Goal: Find specific page/section: Find specific page/section

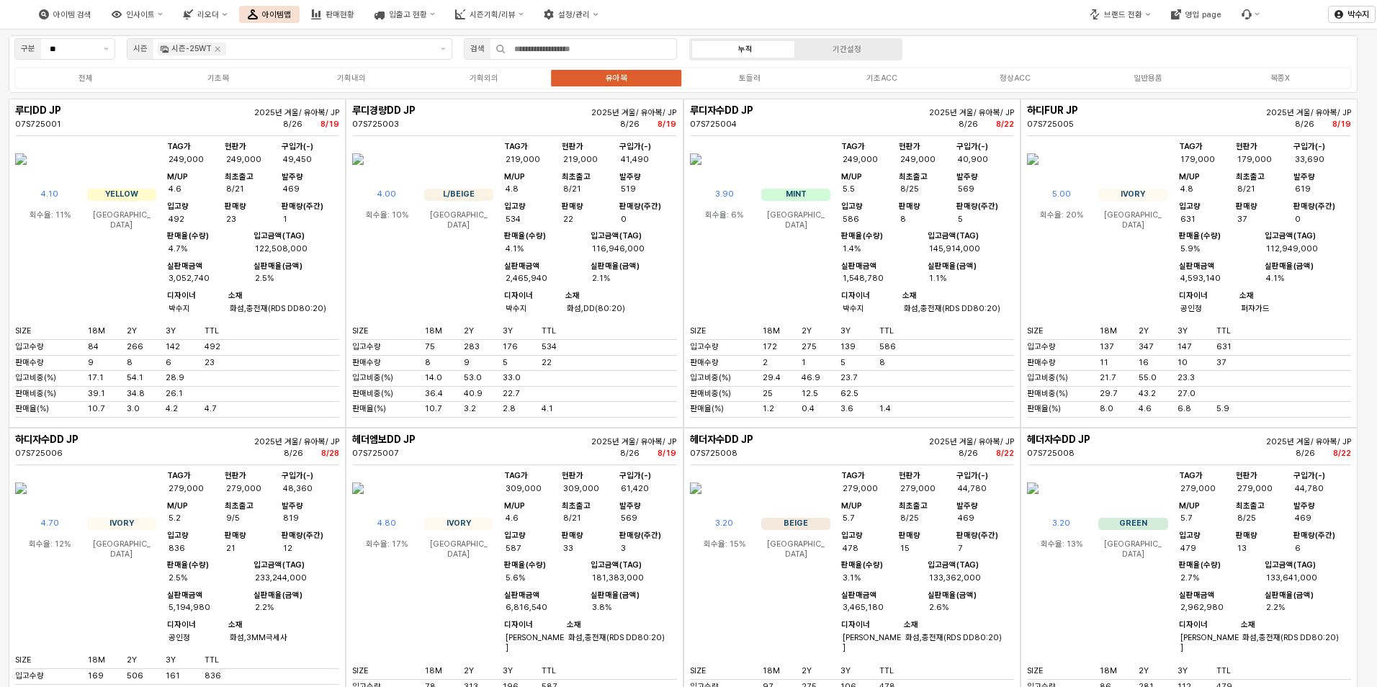
click at [498, 301] on div "4.00 L/BEIGE 회수율: 10% [DEMOGRAPHIC_DATA] TAG가 219,000 현판가 219,000 구입가(-) 41,490…" at bounding box center [514, 231] width 324 height 179
click at [364, 176] on img "App Frame" at bounding box center [358, 159] width 12 height 35
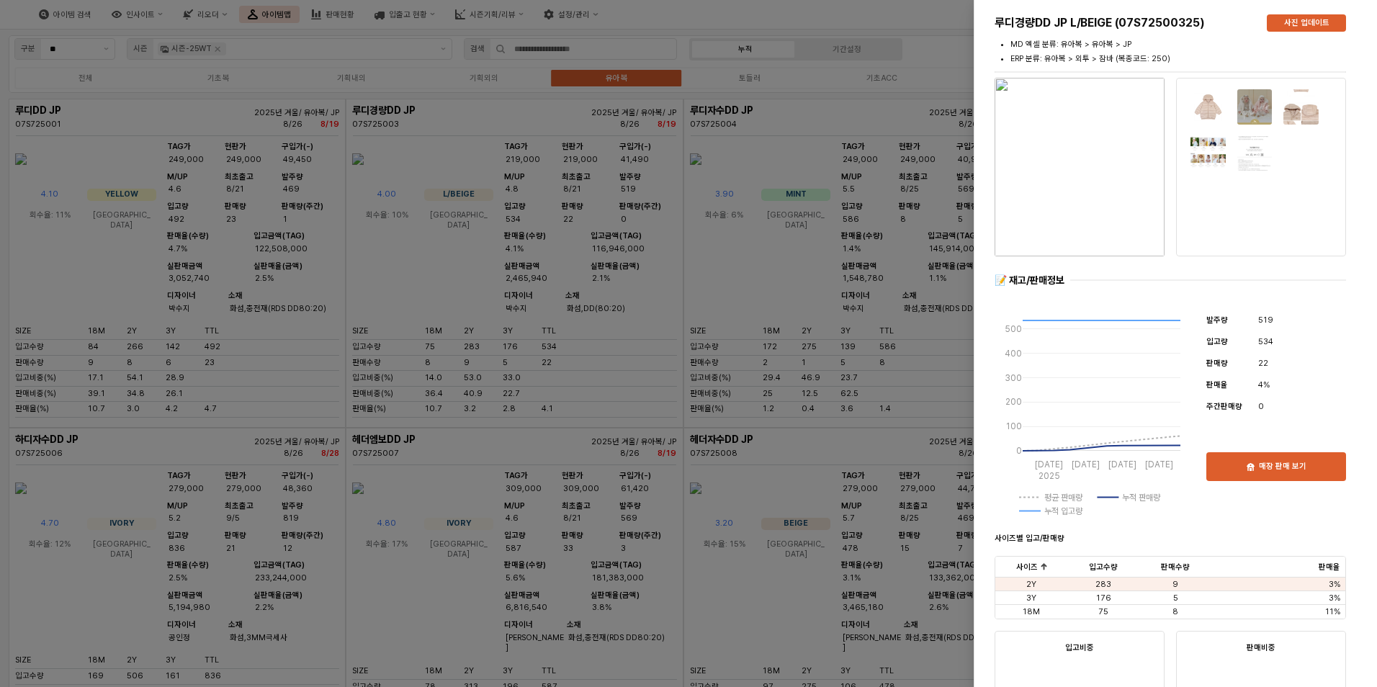
click at [1102, 169] on img "button" at bounding box center [1080, 167] width 170 height 179
click at [604, 172] on div at bounding box center [688, 343] width 1377 height 687
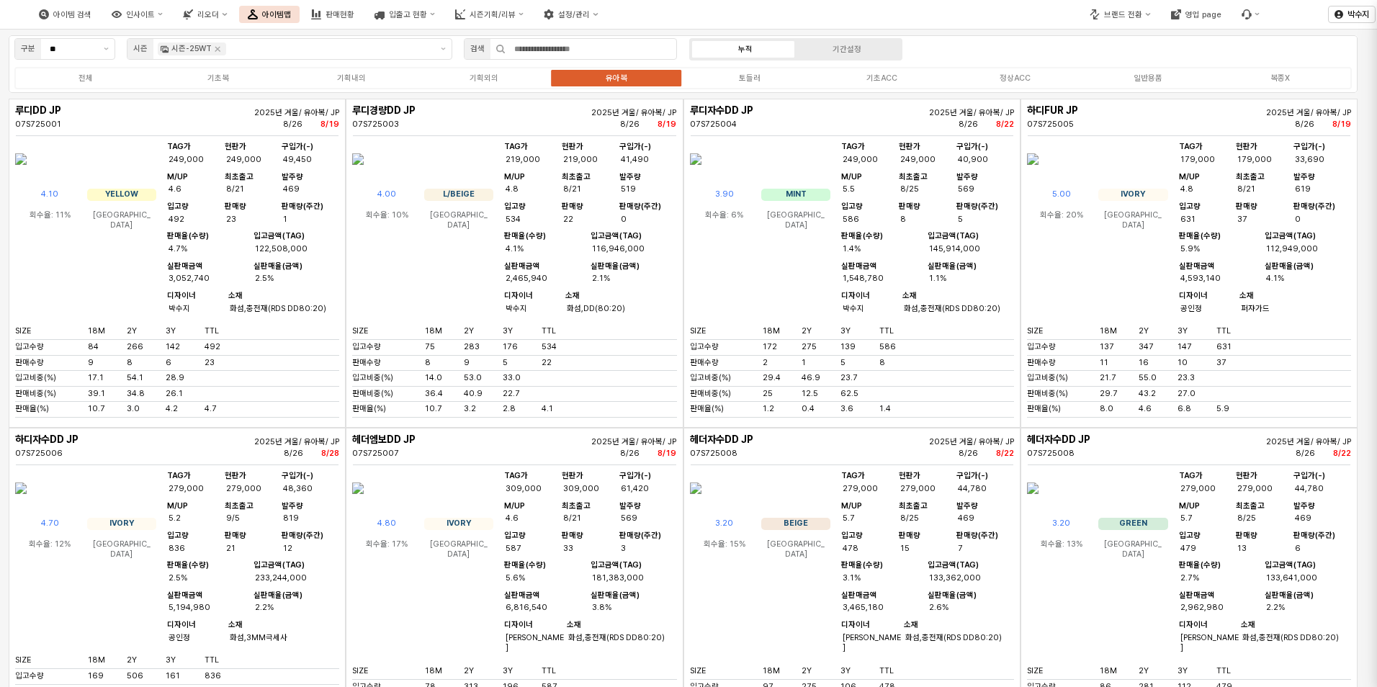
click at [27, 176] on img "App Frame" at bounding box center [21, 159] width 12 height 35
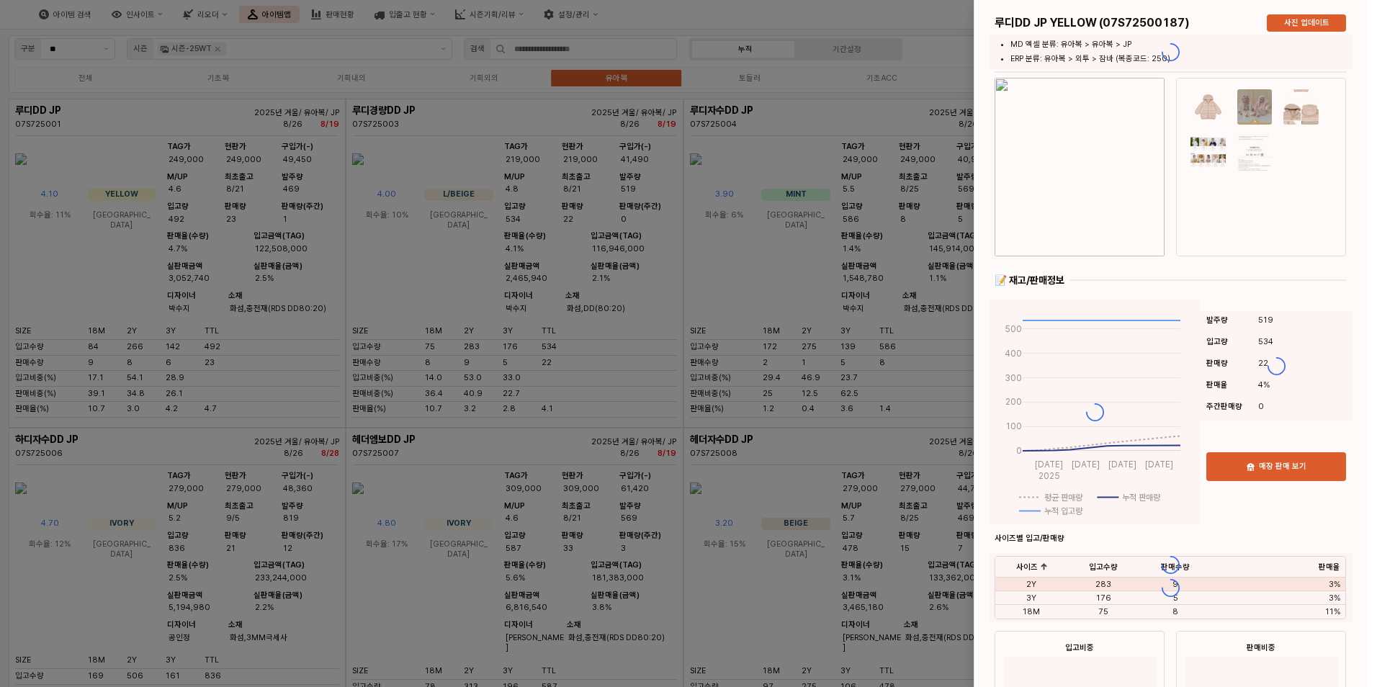
click at [98, 236] on div at bounding box center [688, 343] width 1377 height 687
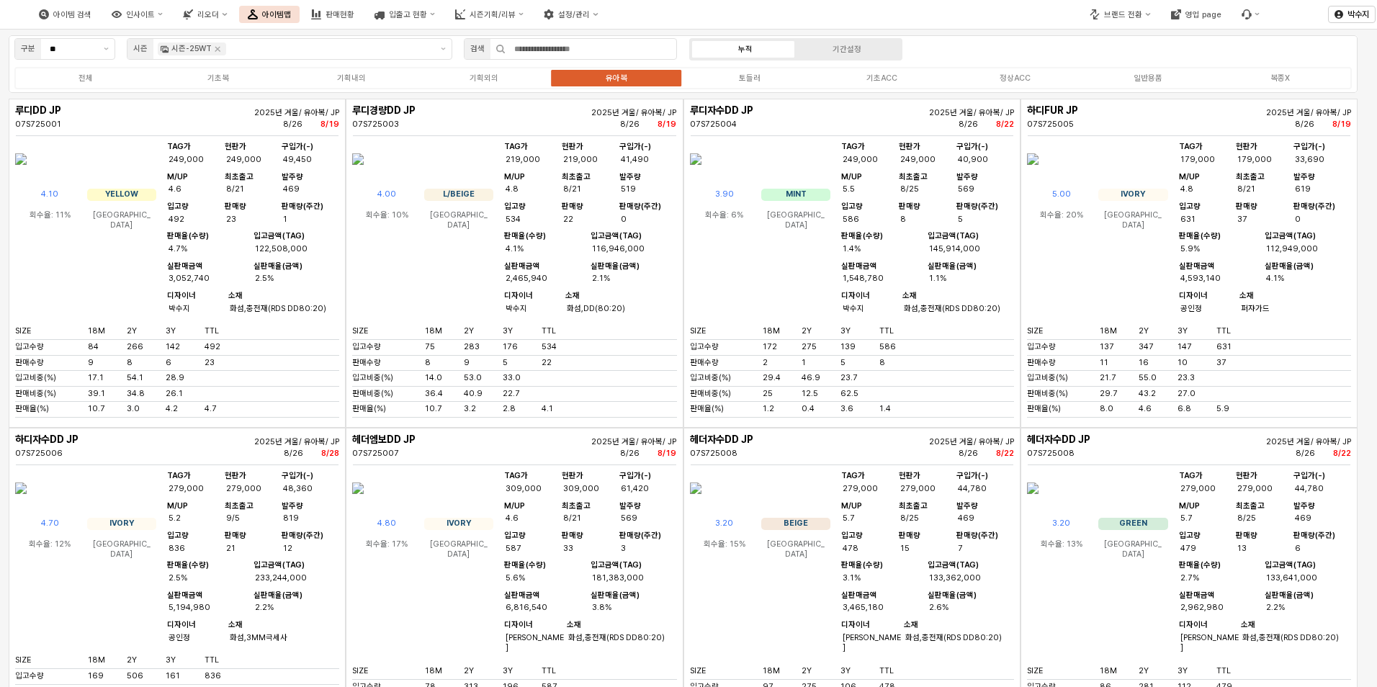
click at [27, 176] on img "App Frame" at bounding box center [21, 159] width 12 height 35
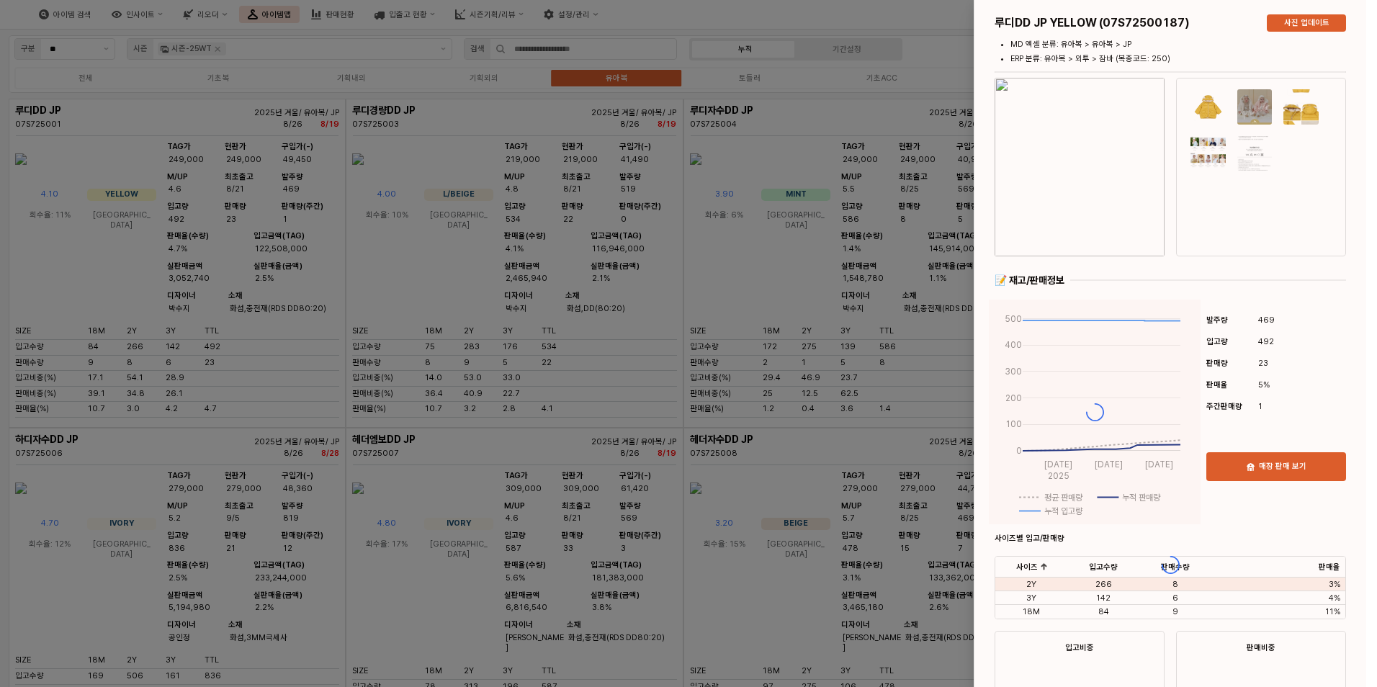
click at [1115, 189] on div at bounding box center [1171, 564] width 392 height 1129
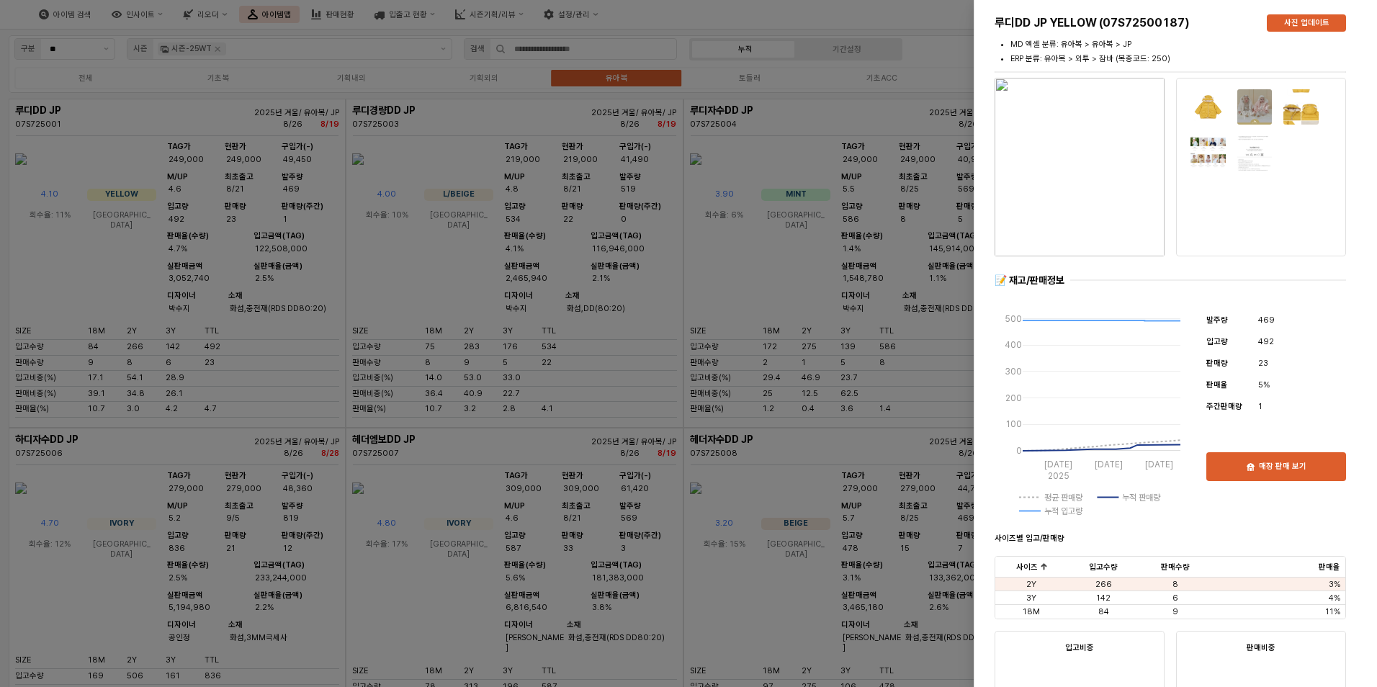
click at [1057, 189] on img "button" at bounding box center [1080, 167] width 170 height 179
click at [672, 212] on div at bounding box center [688, 343] width 1377 height 687
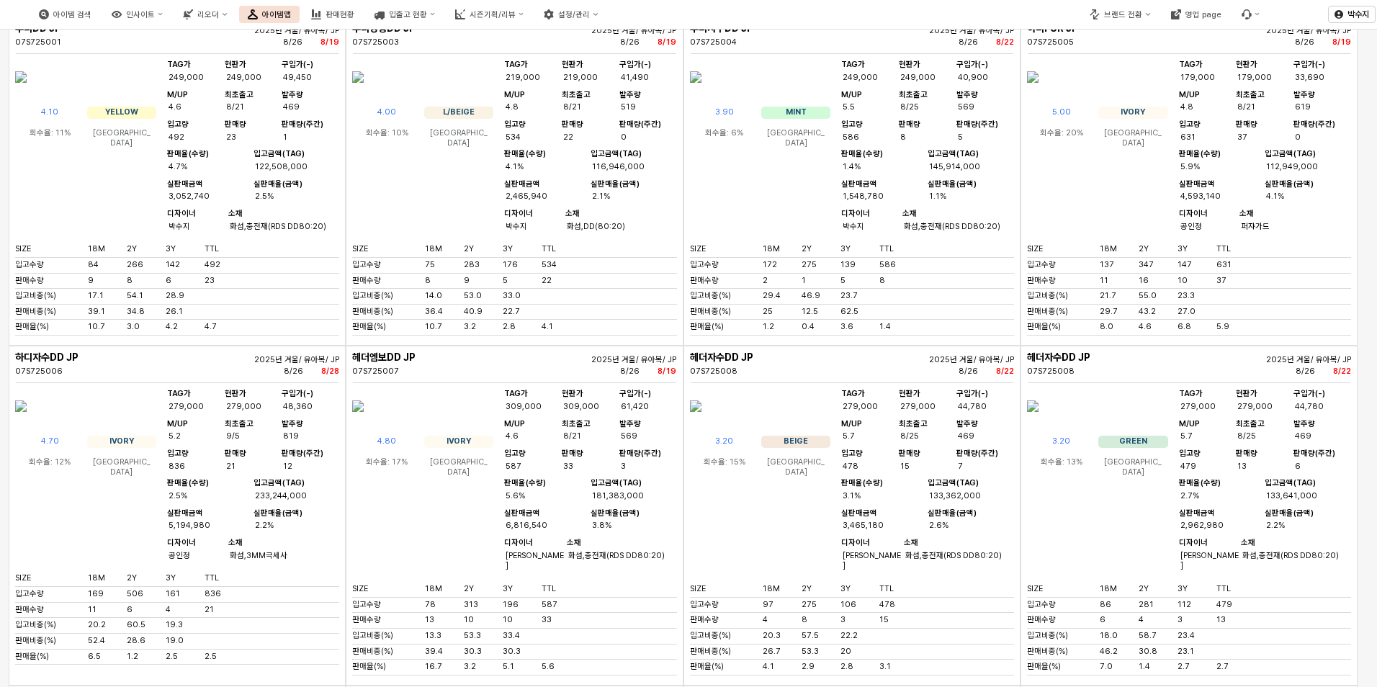
scroll to position [144, 0]
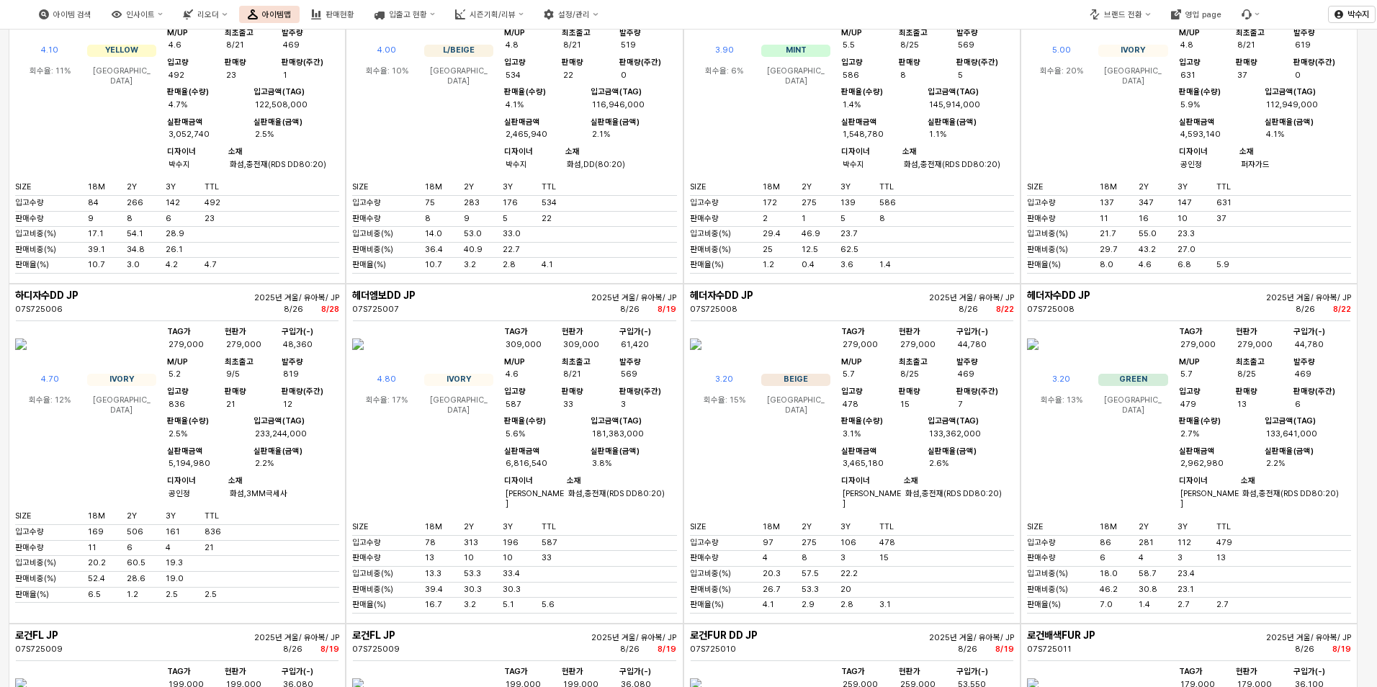
click at [364, 362] on img "App Frame" at bounding box center [358, 344] width 12 height 35
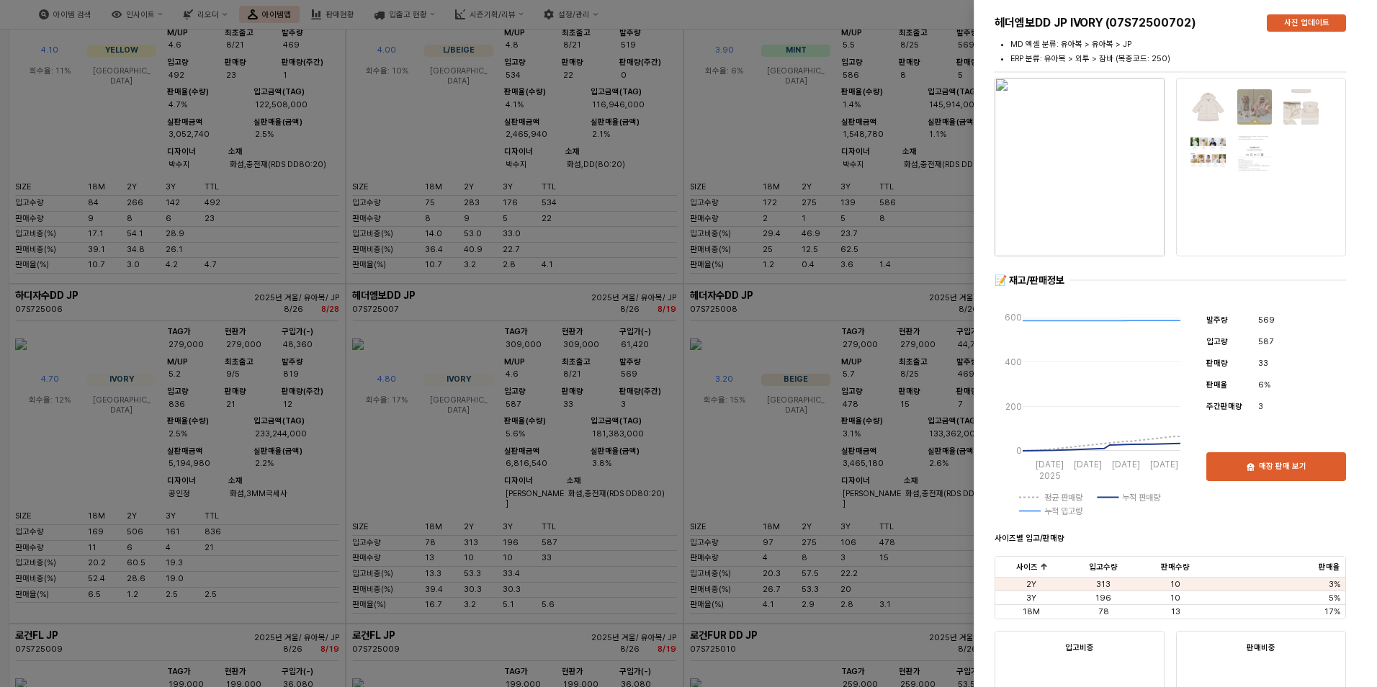
drag, startPoint x: 1176, startPoint y: 259, endPoint x: 1158, endPoint y: 226, distance: 37.1
click at [1176, 259] on div at bounding box center [1262, 167] width 182 height 184
click at [1114, 184] on img "button" at bounding box center [1080, 167] width 170 height 179
click at [738, 104] on div at bounding box center [688, 343] width 1377 height 687
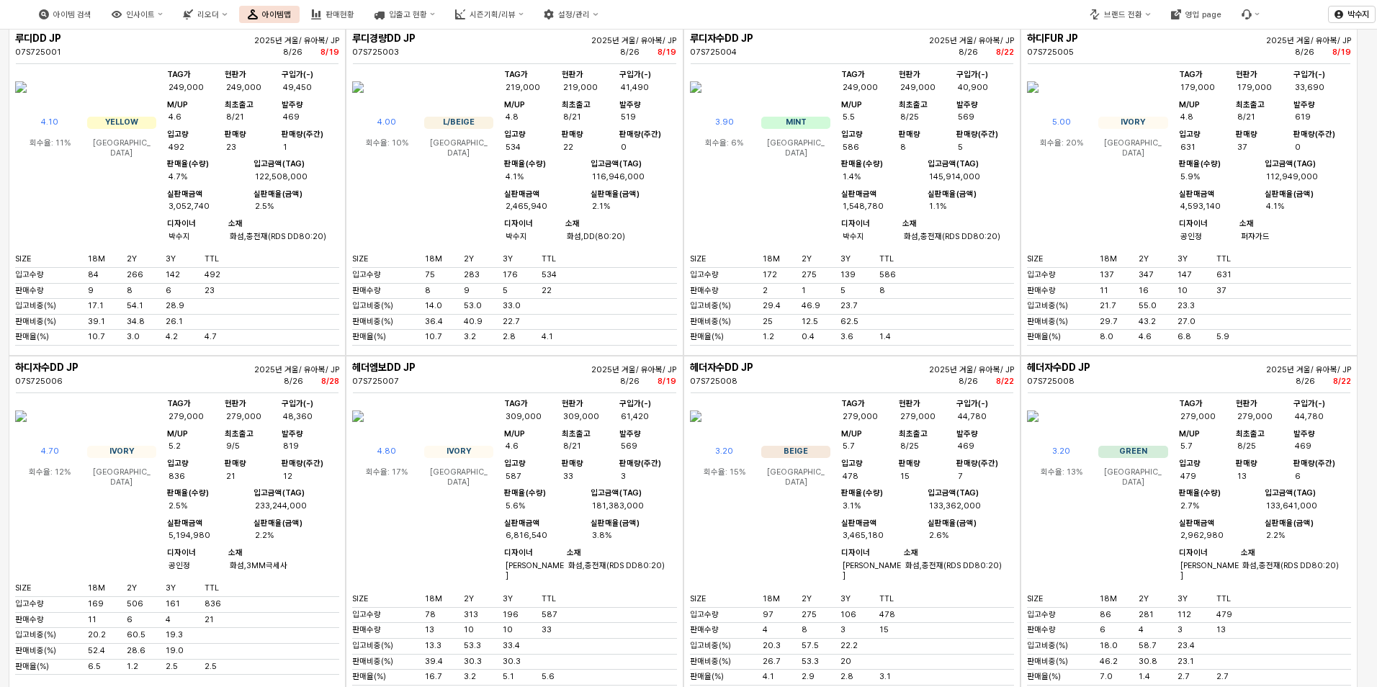
scroll to position [0, 0]
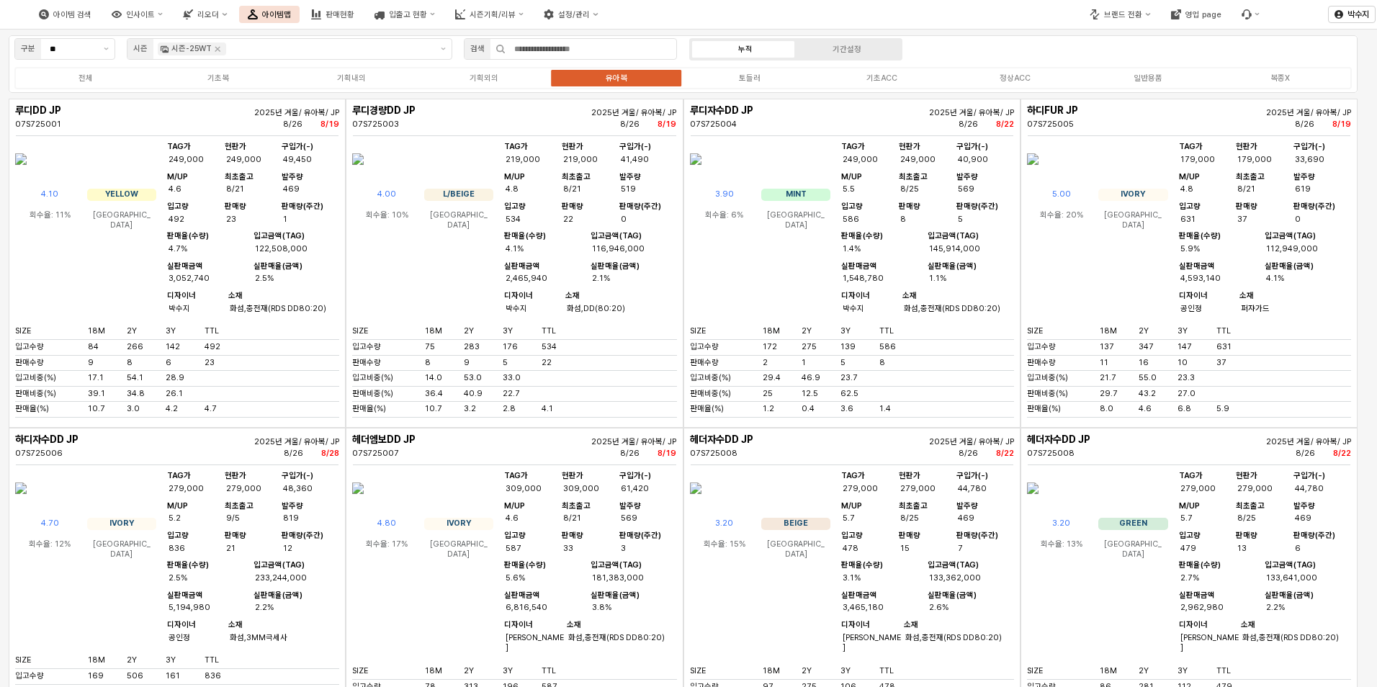
click at [364, 176] on img "App Frame" at bounding box center [358, 159] width 12 height 35
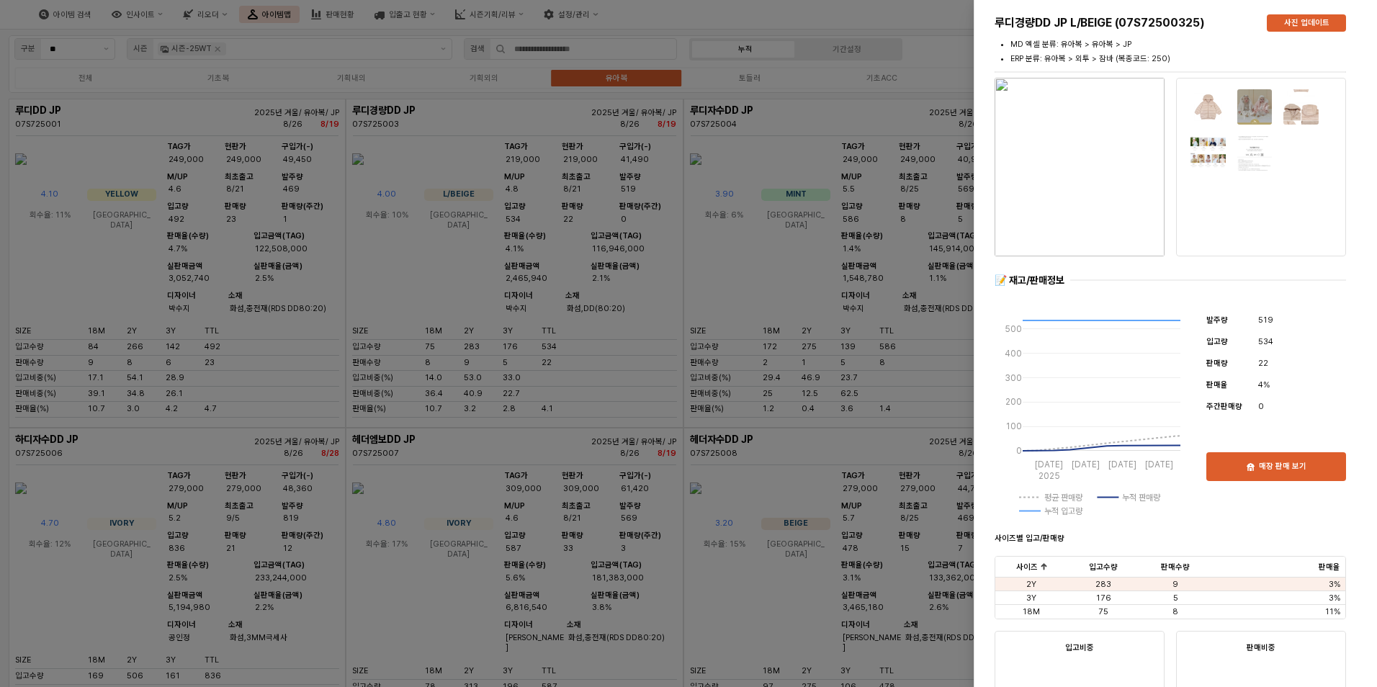
click at [1090, 182] on img "button" at bounding box center [1080, 167] width 170 height 179
click at [523, 600] on div at bounding box center [688, 343] width 1377 height 687
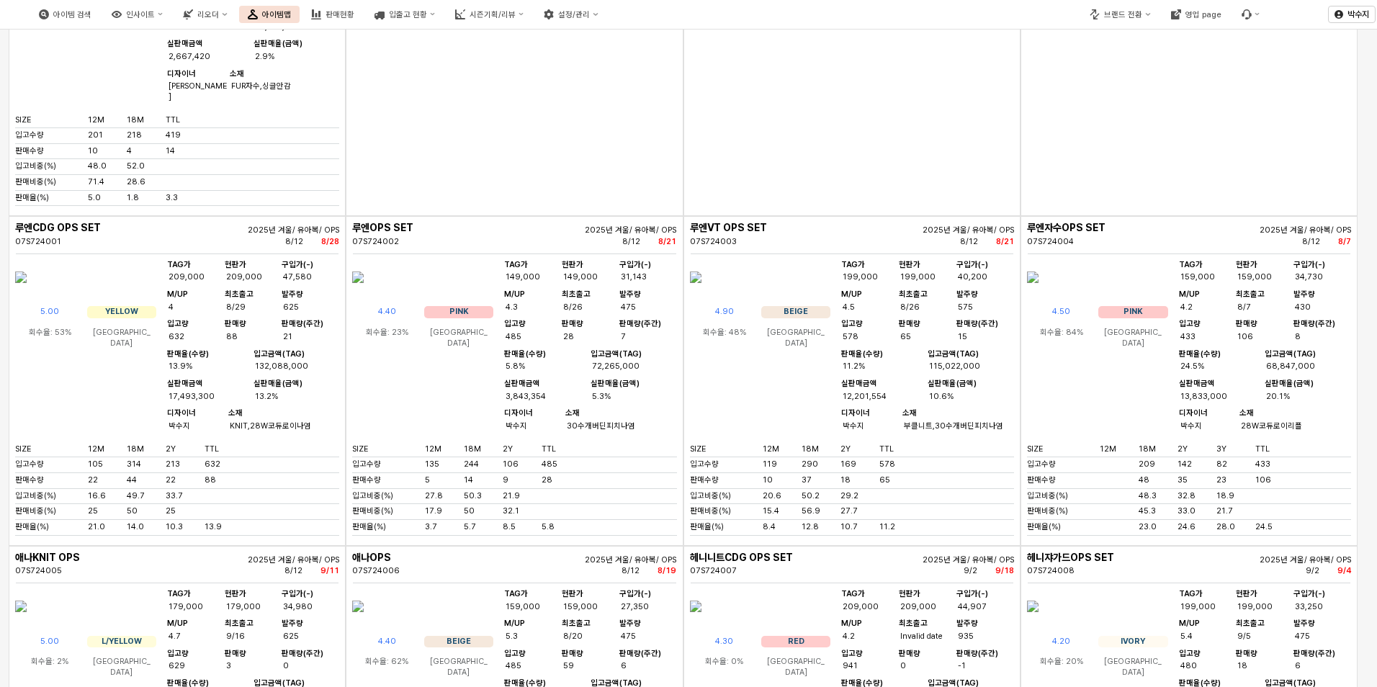
scroll to position [6627, 0]
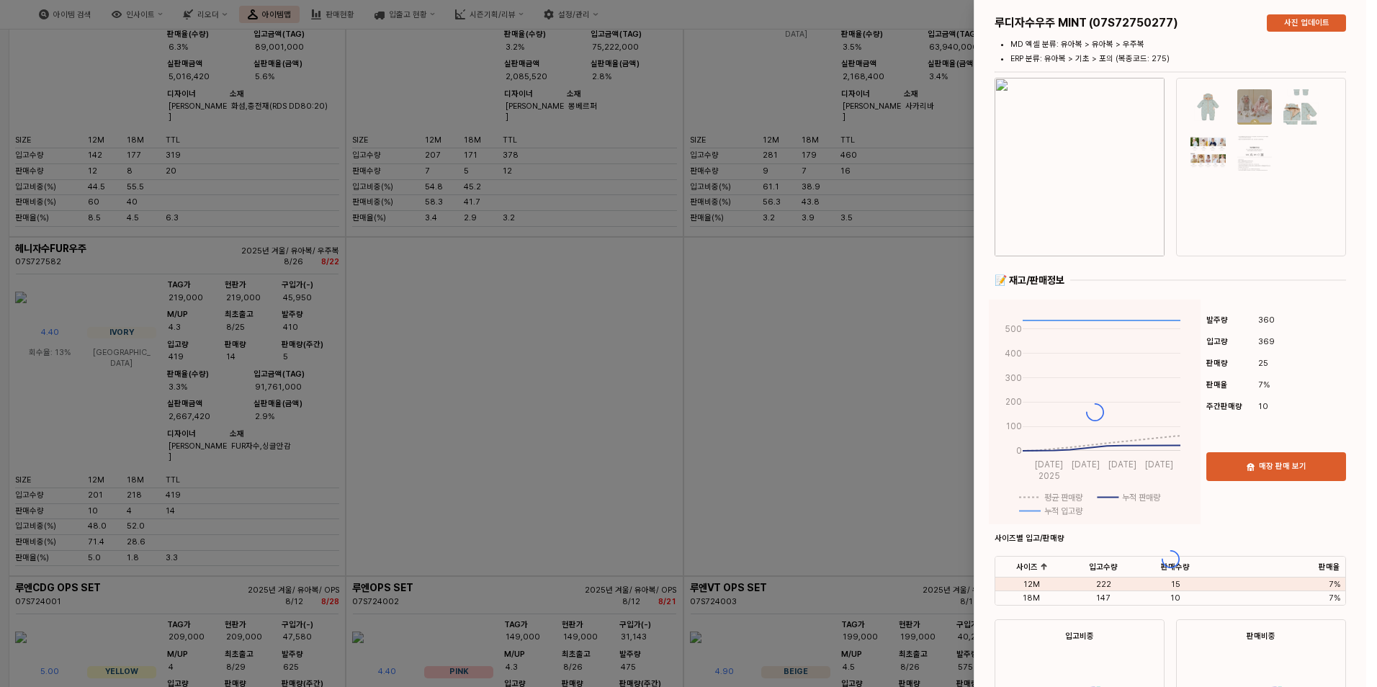
click at [1056, 188] on div "루디자수우주 MINT (07S72750277) 사진 업데이트 MD 엑셀 분류: 유아복 > 유아복 > 우주복 ERP 분류: 유아복 > 기초 > …" at bounding box center [1171, 559] width 392 height 1118
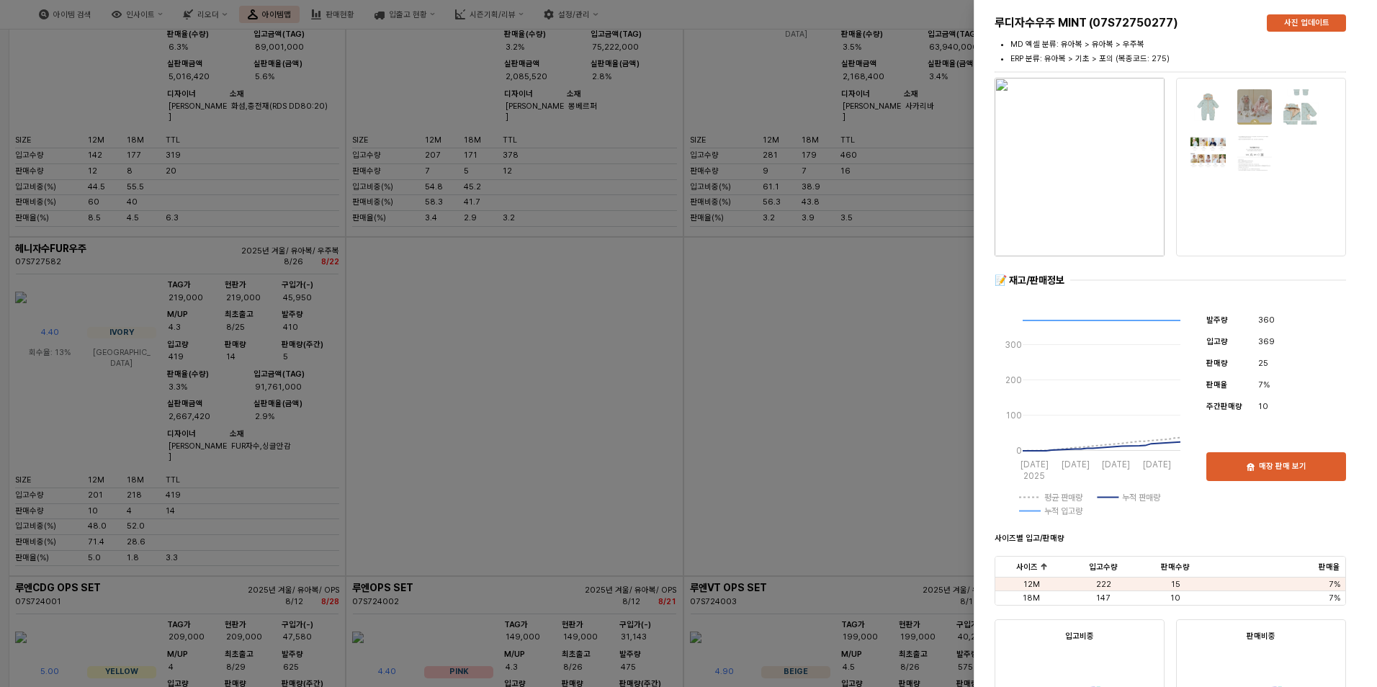
click at [1116, 152] on img "button" at bounding box center [1080, 167] width 170 height 179
